Goal: Transaction & Acquisition: Purchase product/service

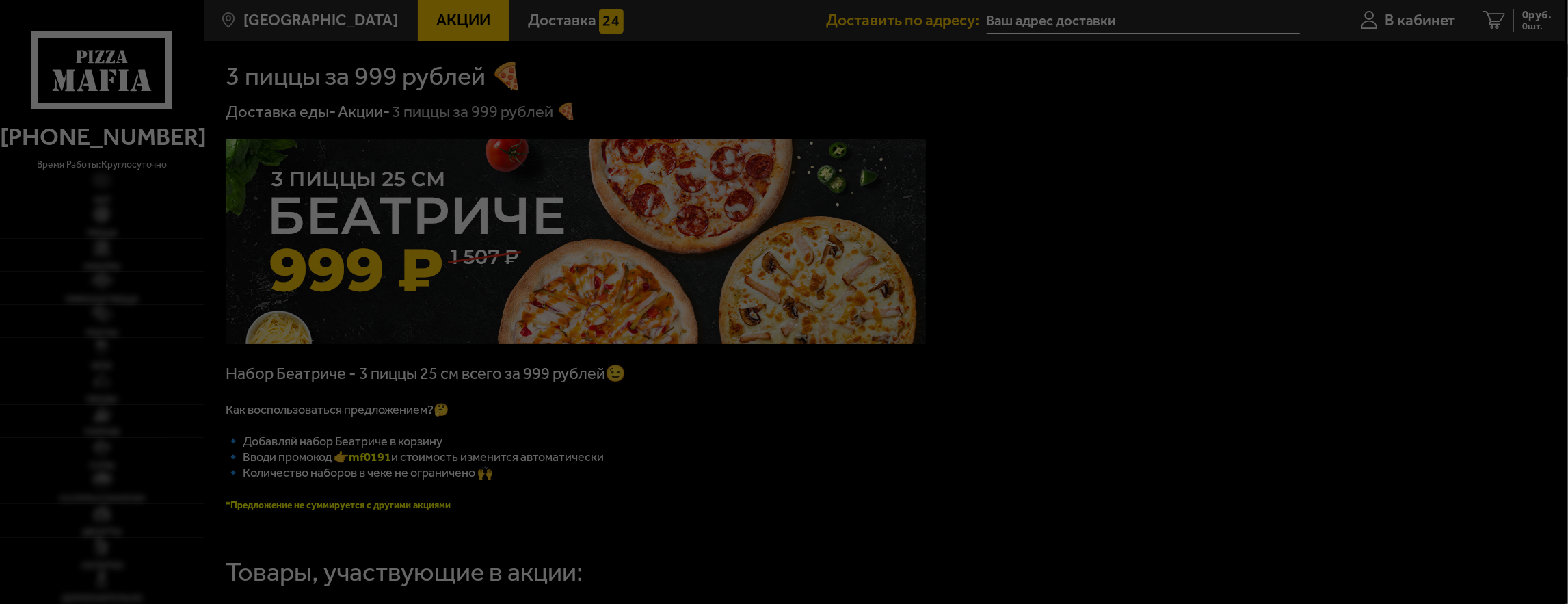
type input "[STREET_ADDRESS]"
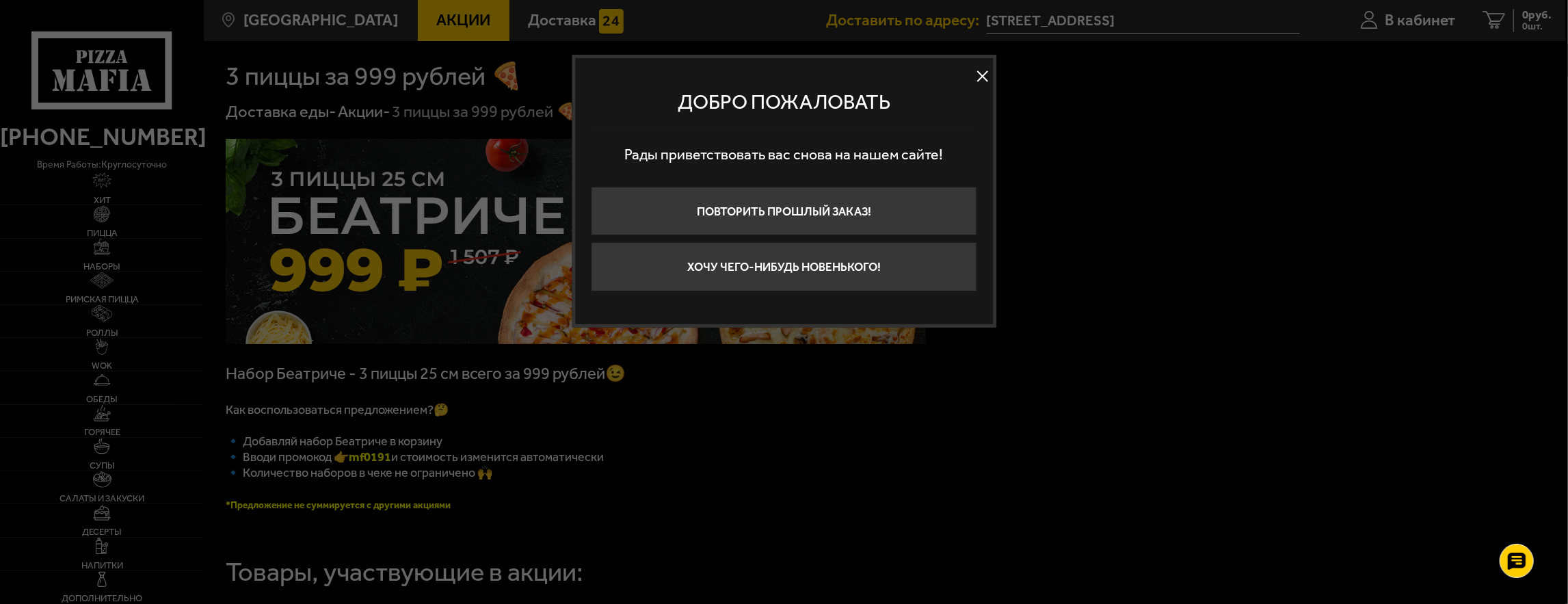
click at [980, 77] on button at bounding box center [983, 76] width 21 height 21
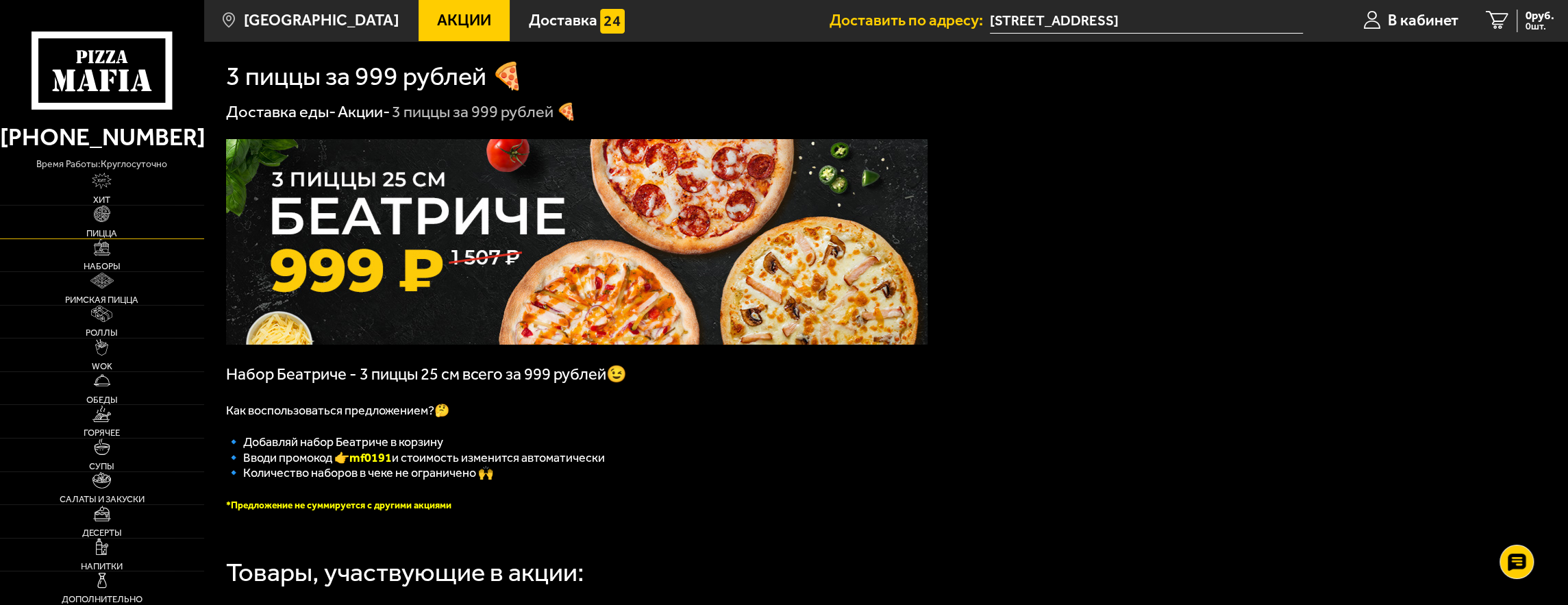
click at [100, 222] on img at bounding box center [102, 214] width 17 height 17
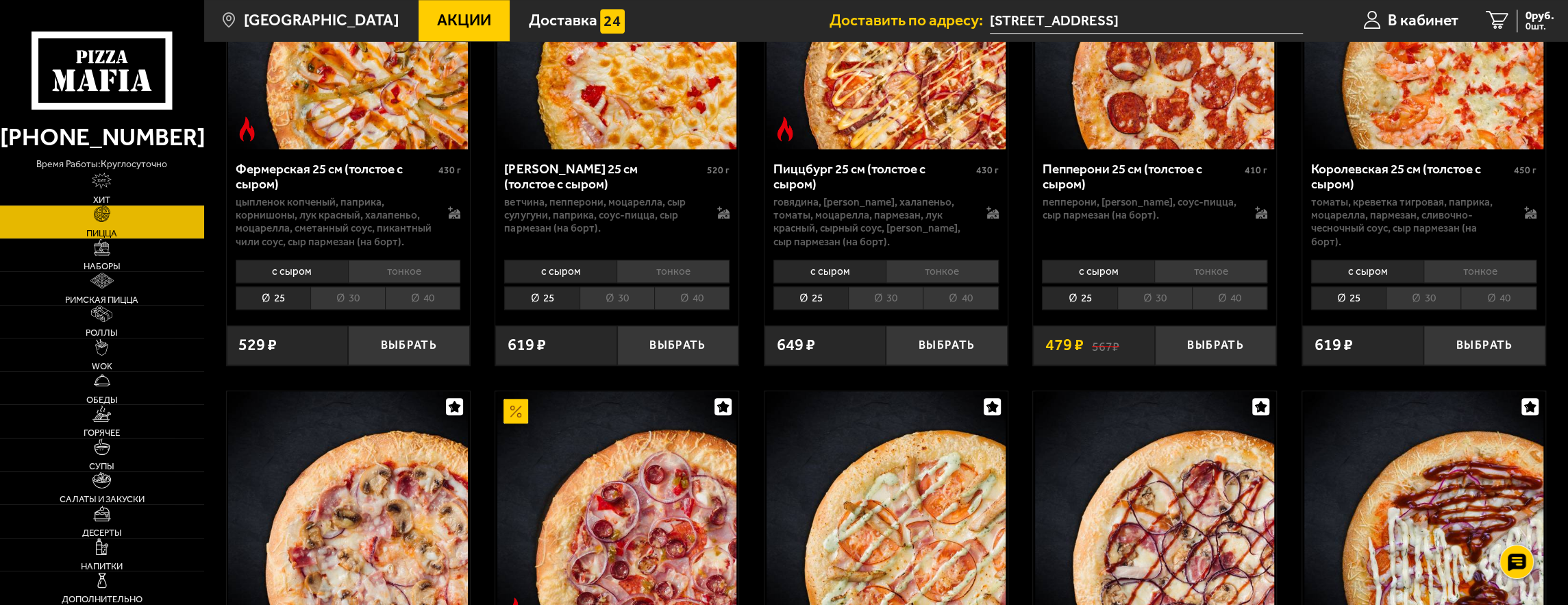
scroll to position [1232, 0]
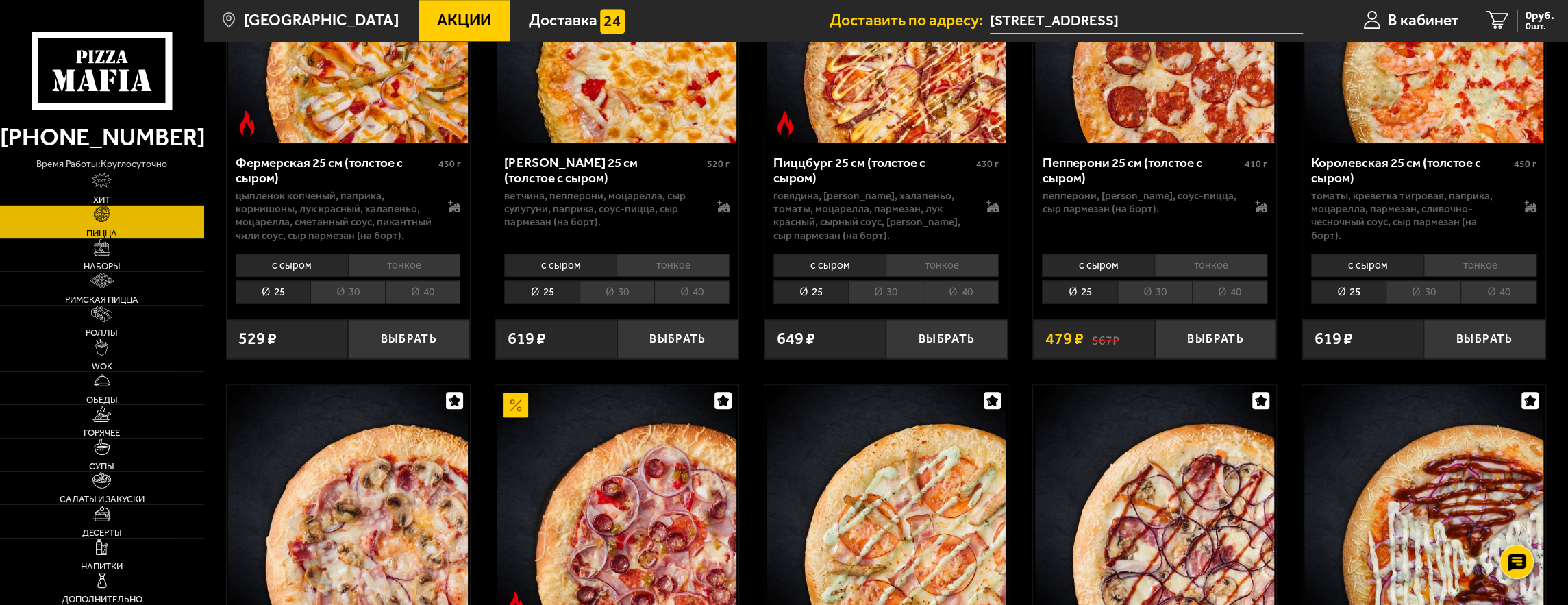
click at [1432, 283] on li "30" at bounding box center [1423, 291] width 75 height 23
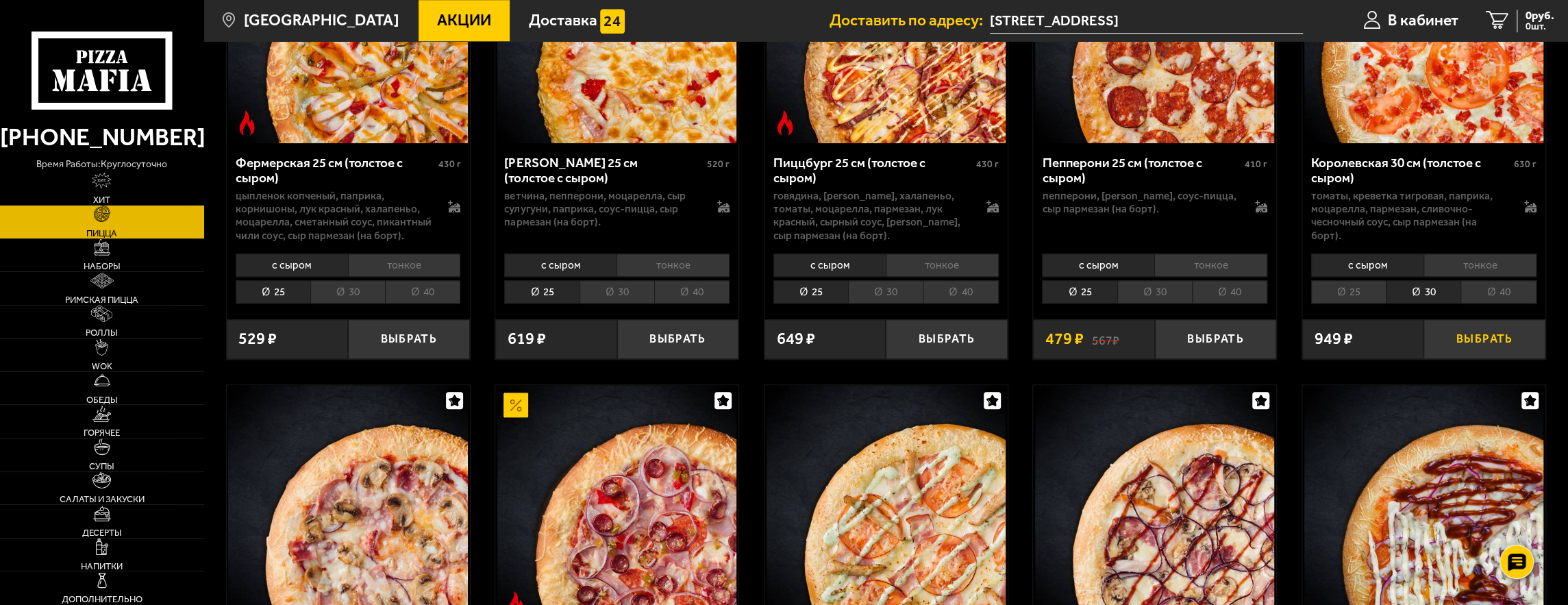
click at [1476, 323] on button "Выбрать" at bounding box center [1484, 339] width 121 height 39
click at [1517, 14] on span "807 руб." at bounding box center [1533, 15] width 41 height 11
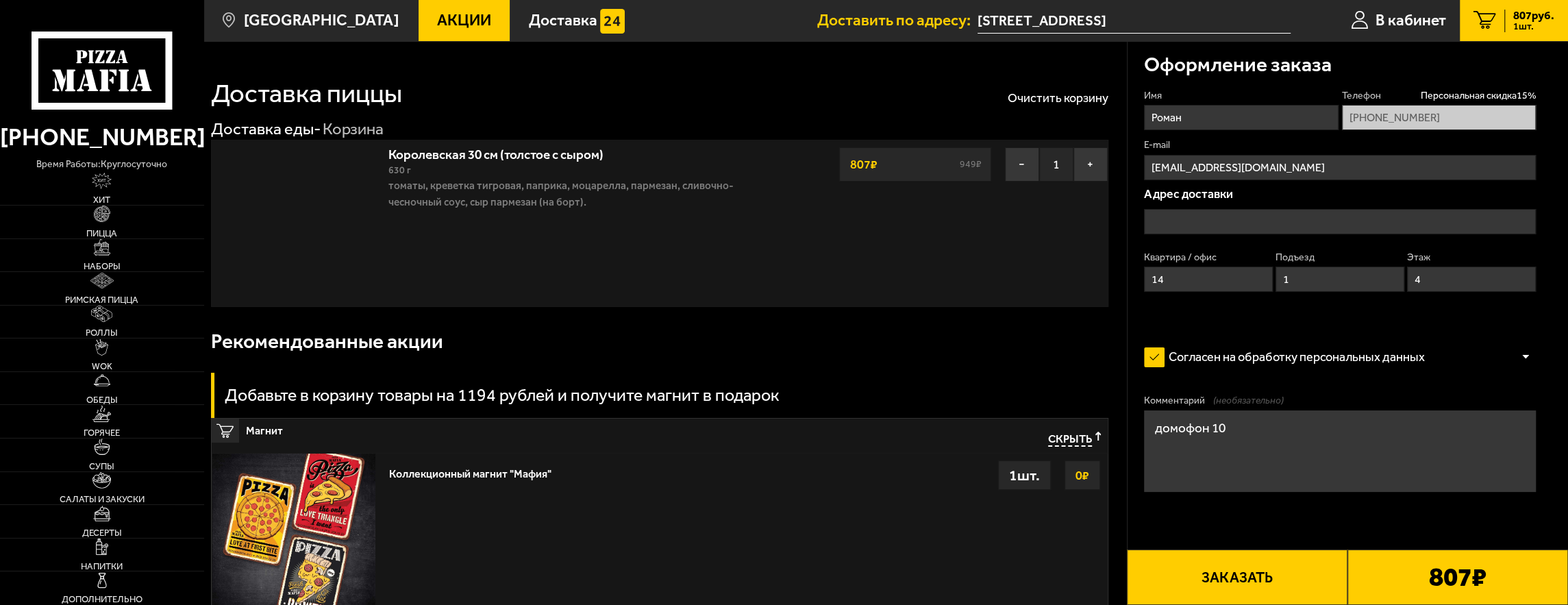
type input "[STREET_ADDRESS]"
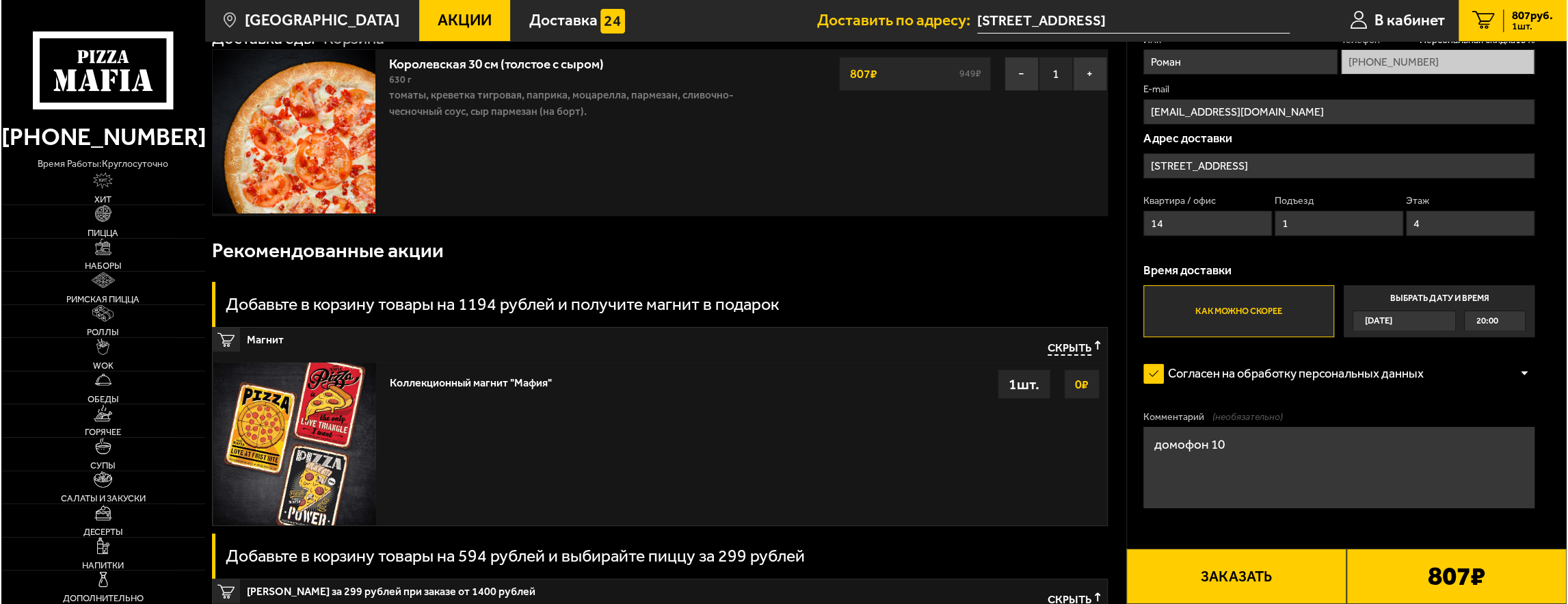
scroll to position [91, 0]
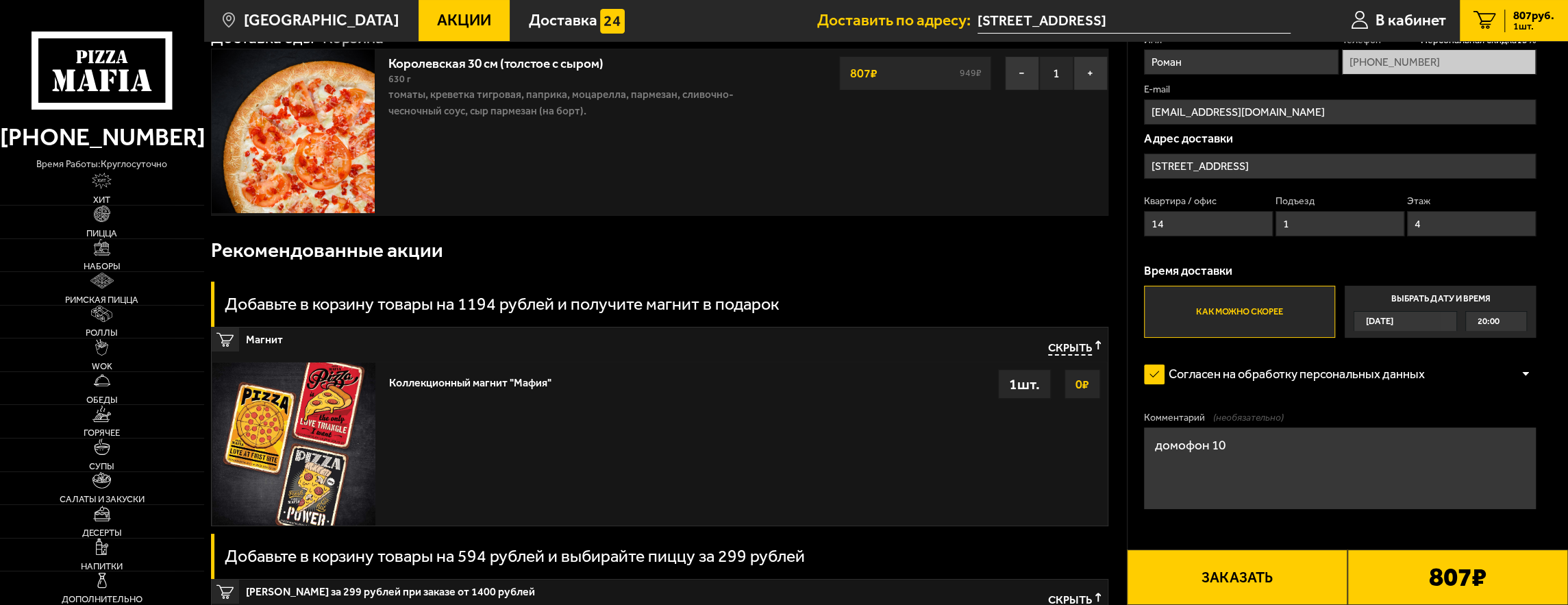
click at [1222, 572] on button "Заказать" at bounding box center [1236, 576] width 220 height 55
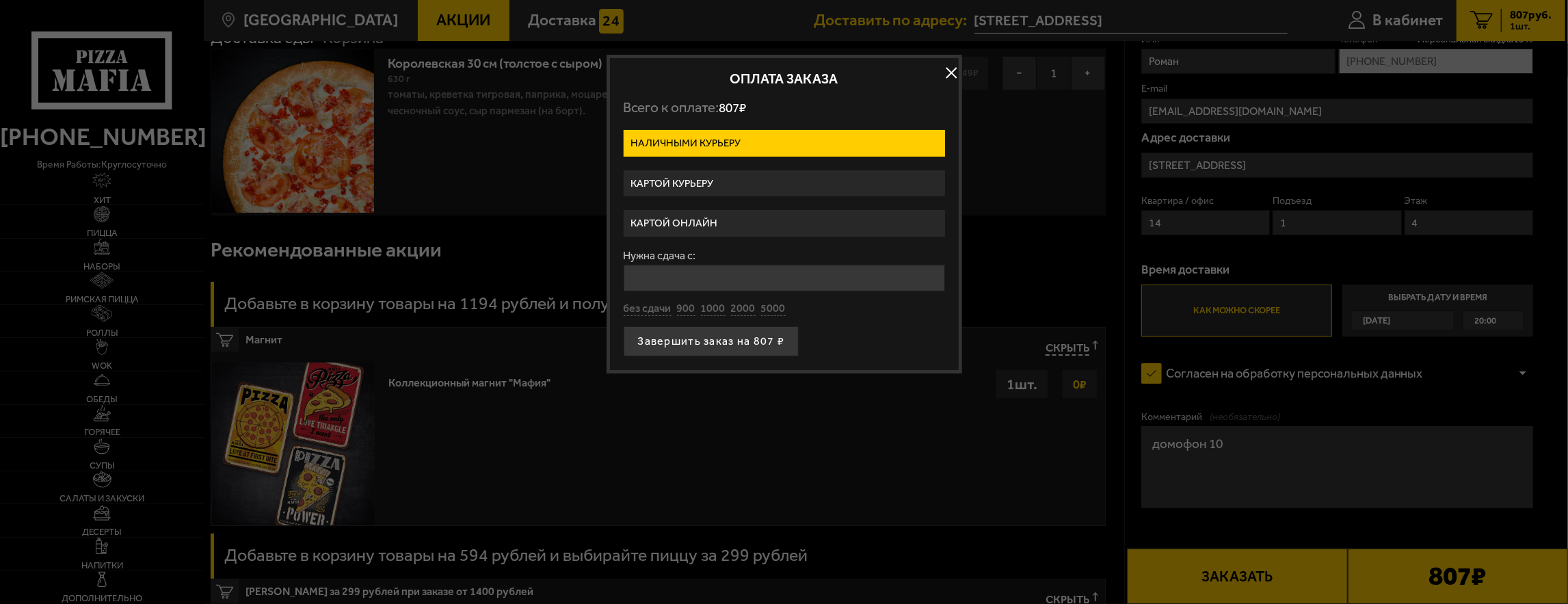
click at [694, 215] on label "Картой онлайн" at bounding box center [784, 223] width 322 height 27
click at [0, 0] on input "Картой онлайн" at bounding box center [0, 0] width 0 height 0
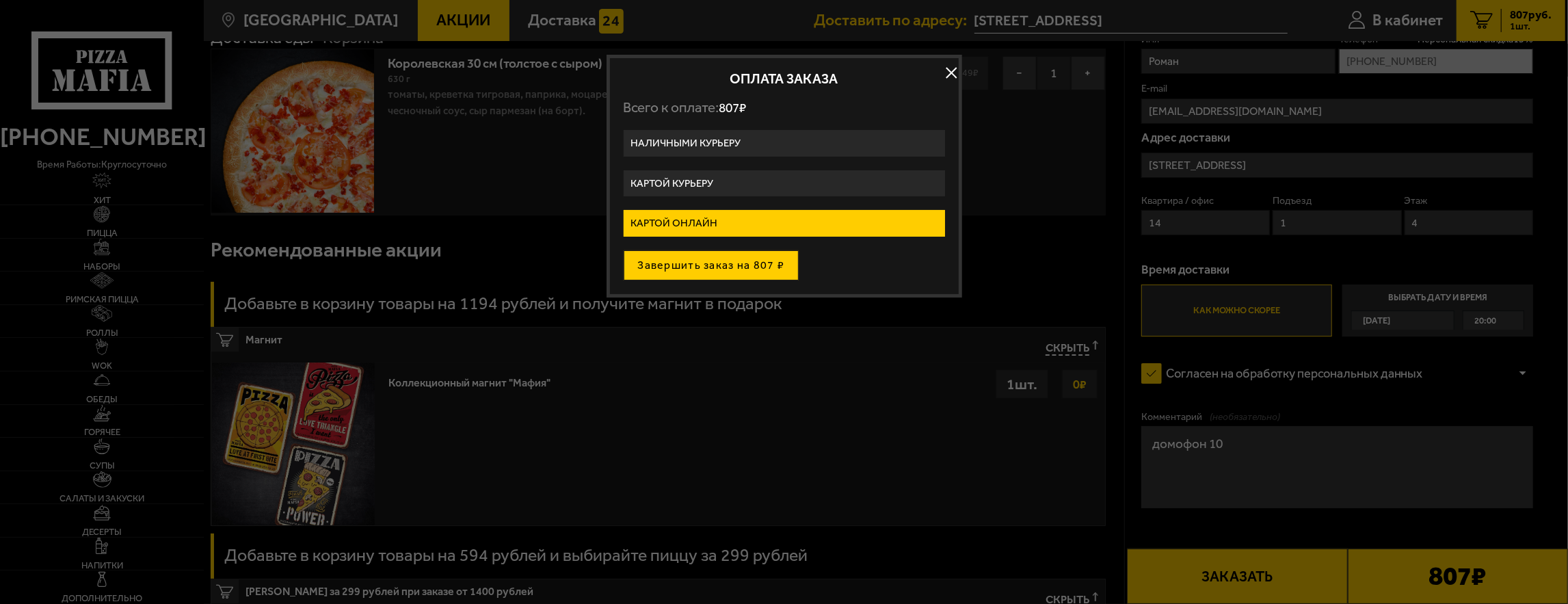
click at [701, 262] on button "Завершить заказ на 807 ₽" at bounding box center [712, 266] width 176 height 30
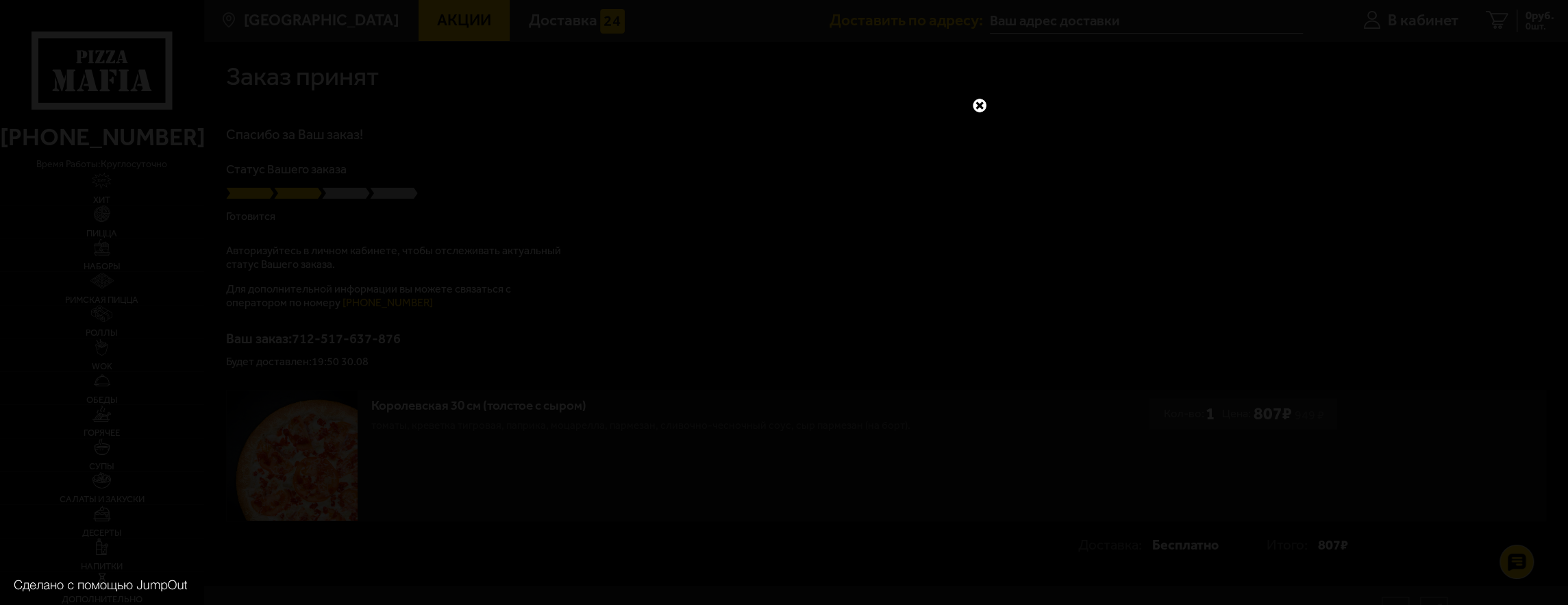
click at [978, 109] on link at bounding box center [979, 105] width 18 height 18
